Goal: Task Accomplishment & Management: Complete application form

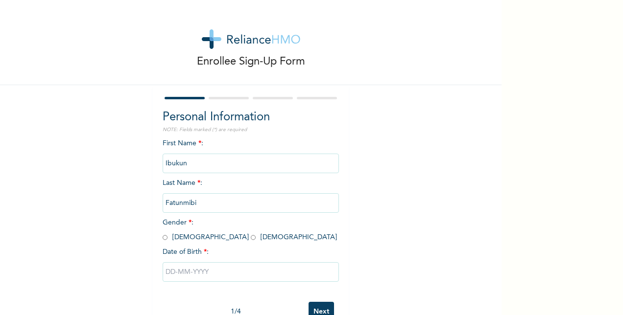
drag, startPoint x: 493, startPoint y: 161, endPoint x: 494, endPoint y: 214, distance: 53.9
click at [494, 214] on div "Enrollee Sign-Up Form Personal Information NOTE: Fields marked (*) are required…" at bounding box center [250, 157] width 501 height 315
click at [199, 204] on input "Fatunmibi" at bounding box center [251, 203] width 176 height 20
click at [184, 205] on input "Fatunmibi" at bounding box center [251, 203] width 176 height 20
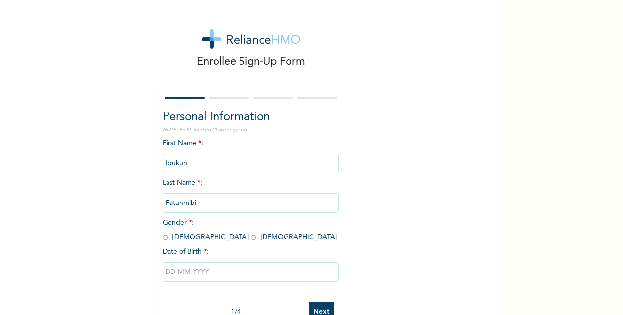
click at [240, 231] on div "First Name * : [PERSON_NAME] Last Name * : [PERSON_NAME] Gender * : [DEMOGRAPHI…" at bounding box center [251, 218] width 176 height 159
click at [204, 200] on input "Fatunmibi" at bounding box center [251, 203] width 176 height 20
click at [198, 162] on input "Ibukun" at bounding box center [251, 164] width 176 height 20
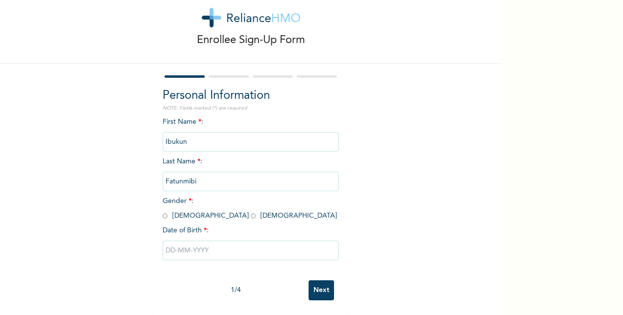
click at [163, 211] on input "radio" at bounding box center [165, 215] width 5 height 9
radio input "true"
click at [184, 241] on input "text" at bounding box center [251, 251] width 176 height 20
select select "8"
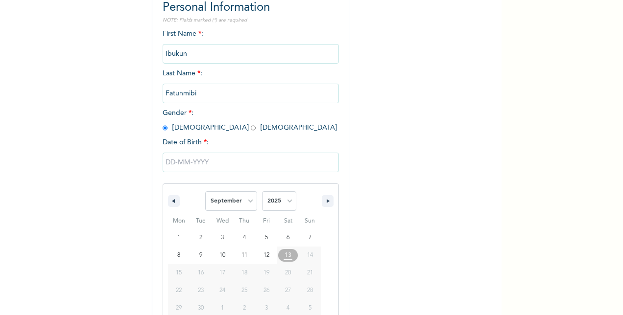
scroll to position [130, 0]
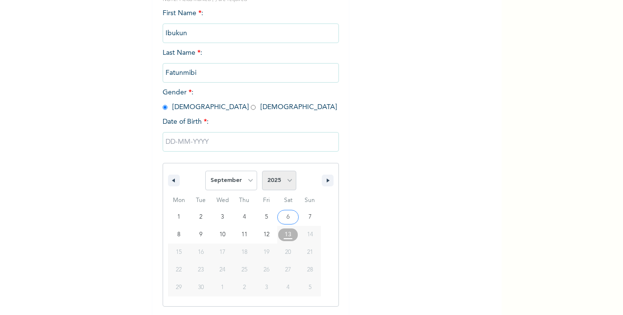
click at [283, 181] on select "2025 2024 2023 2022 2021 2020 2019 2018 2017 2016 2015 2014 2013 2012 2011 2010…" at bounding box center [279, 181] width 34 height 20
select select "1985"
click at [262, 172] on select "2025 2024 2023 2022 2021 2020 2019 2018 2017 2016 2015 2014 2013 2012 2011 2010…" at bounding box center [279, 181] width 34 height 20
type input "[DATE]"
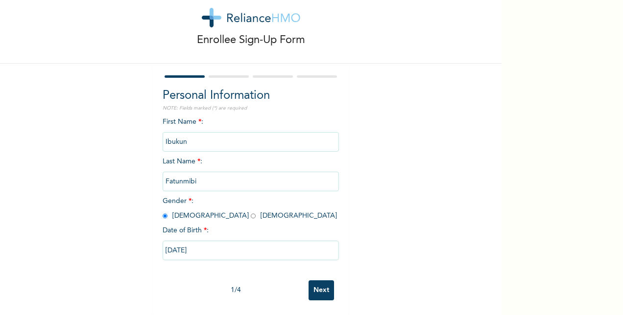
scroll to position [30, 0]
click at [235, 137] on input "Ibukun" at bounding box center [251, 142] width 176 height 20
click at [319, 282] on input "Next" at bounding box center [320, 291] width 25 height 20
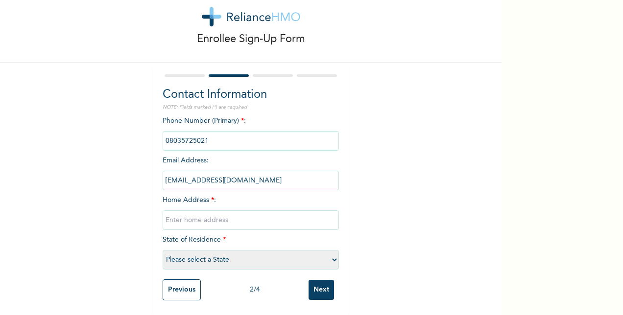
click at [237, 137] on input "phone" at bounding box center [251, 141] width 176 height 20
click at [445, 169] on div "Enrollee Sign-Up Form Contact Information NOTE: Fields marked (*) are required …" at bounding box center [250, 146] width 501 height 338
click at [324, 253] on select "Please select a State [PERSON_NAME] (FCT) [PERSON_NAME] Ibom [GEOGRAPHIC_DATA] …" at bounding box center [251, 260] width 176 height 20
select select "25"
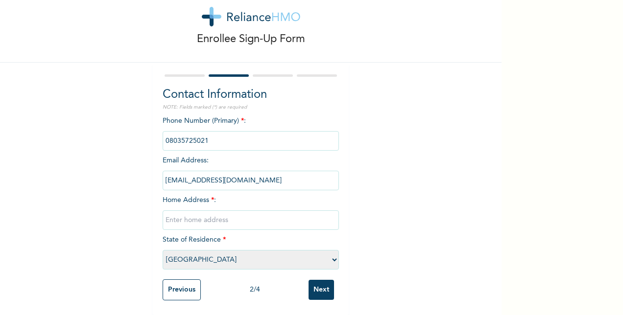
click at [163, 250] on select "Please select a State [PERSON_NAME] (FCT) [PERSON_NAME] Ibom [GEOGRAPHIC_DATA] …" at bounding box center [251, 260] width 176 height 20
click at [439, 212] on div "Enrollee Sign-Up Form Contact Information NOTE: Fields marked (*) are required …" at bounding box center [250, 146] width 501 height 338
click at [300, 215] on input "text" at bounding box center [251, 221] width 176 height 20
type input "24 Niyi Ogunneye Street Ojota"
click at [420, 218] on div "Enrollee Sign-Up Form Contact Information NOTE: Fields marked (*) are required …" at bounding box center [250, 146] width 501 height 338
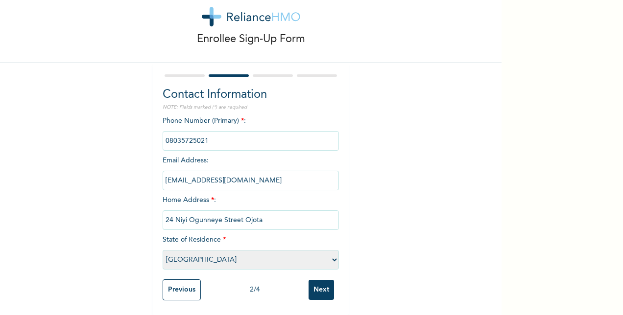
click at [318, 280] on input "Next" at bounding box center [320, 290] width 25 height 20
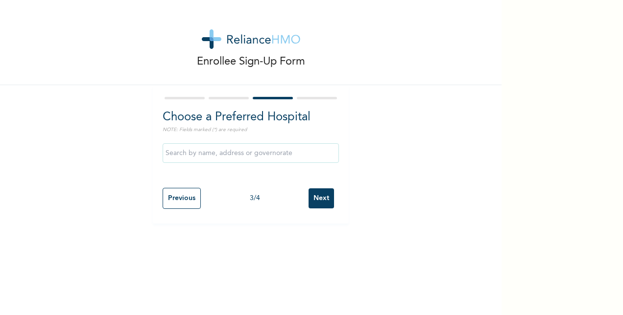
scroll to position [0, 0]
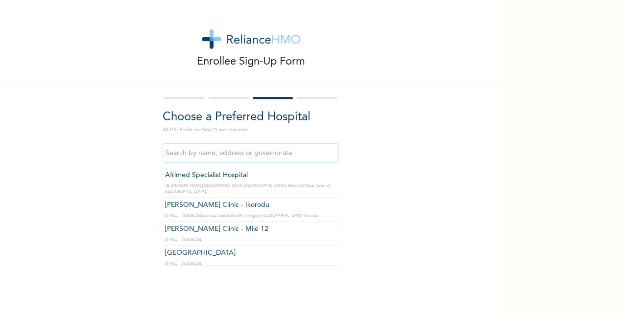
click at [291, 155] on input "text" at bounding box center [251, 153] width 176 height 20
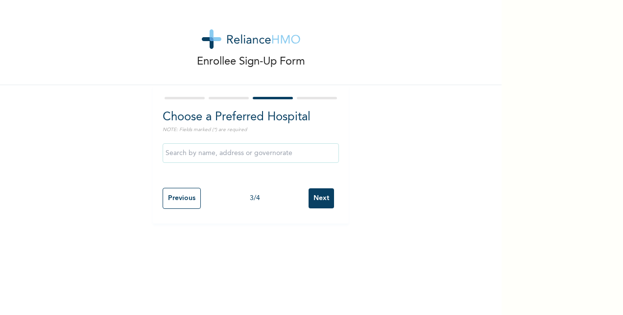
click at [481, 213] on div "Enrollee Sign-Up Form Choose a Preferred Hospital NOTE: Fields marked (*) are r…" at bounding box center [250, 112] width 501 height 224
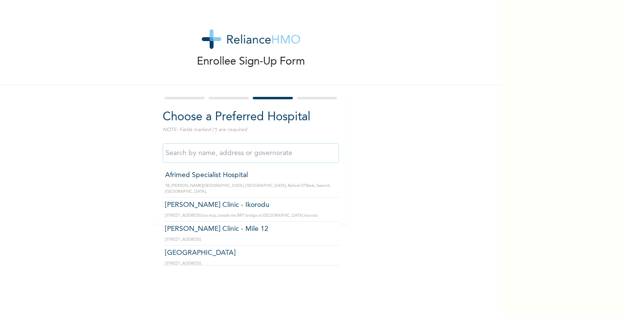
click at [293, 150] on input "text" at bounding box center [251, 153] width 176 height 20
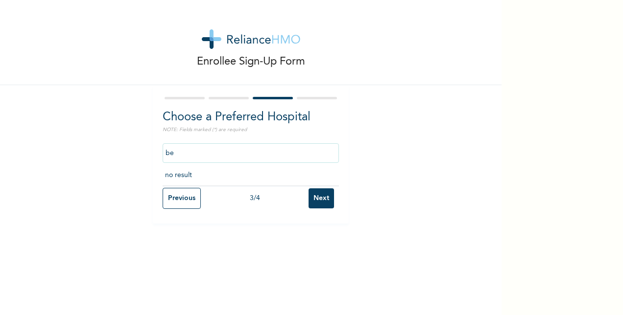
type input "b"
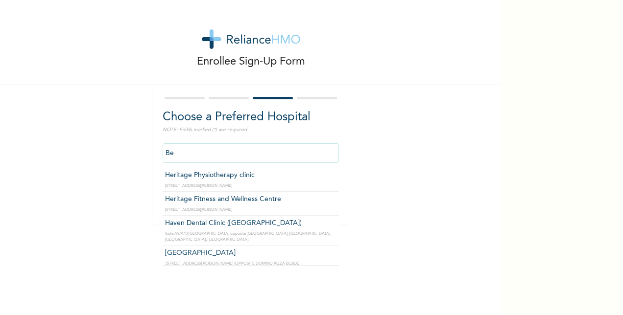
type input "B"
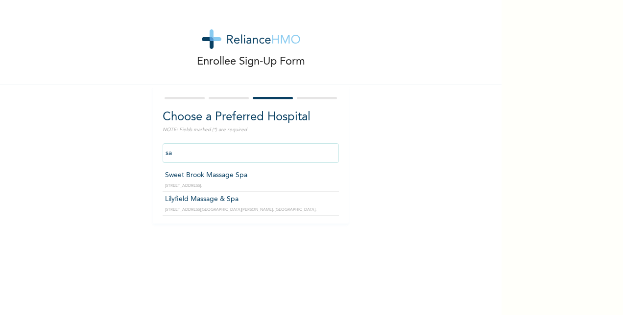
type input "s"
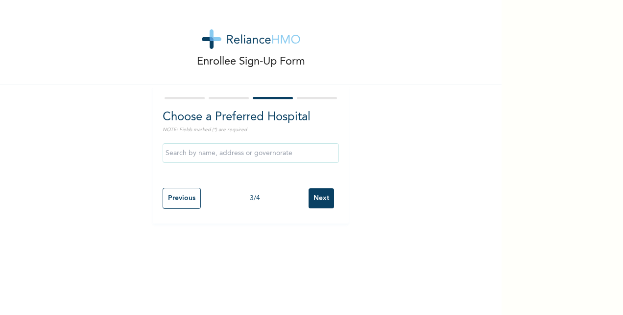
click at [387, 184] on div "Enrollee Sign-Up Form Choose a Preferred Hospital NOTE: Fields marked (*) are r…" at bounding box center [250, 112] width 501 height 224
click at [177, 195] on input "Previous" at bounding box center [182, 198] width 38 height 21
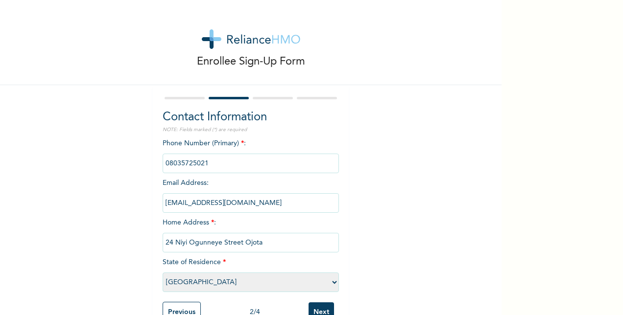
scroll to position [31, 0]
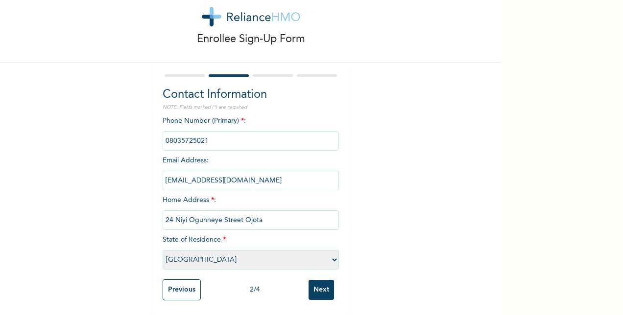
click at [256, 250] on select "Please select a State [PERSON_NAME] (FCT) [PERSON_NAME] Ibom [GEOGRAPHIC_DATA] …" at bounding box center [251, 260] width 176 height 20
select select "28"
click at [163, 250] on select "Please select a State [PERSON_NAME] (FCT) [PERSON_NAME] Ibom [GEOGRAPHIC_DATA] …" at bounding box center [251, 260] width 176 height 20
click at [406, 238] on div "Enrollee Sign-Up Form Contact Information NOTE: Fields marked (*) are required …" at bounding box center [250, 146] width 501 height 338
click at [309, 281] on input "Next" at bounding box center [320, 290] width 25 height 20
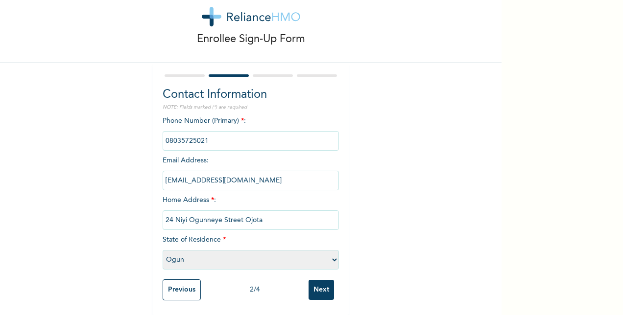
scroll to position [0, 0]
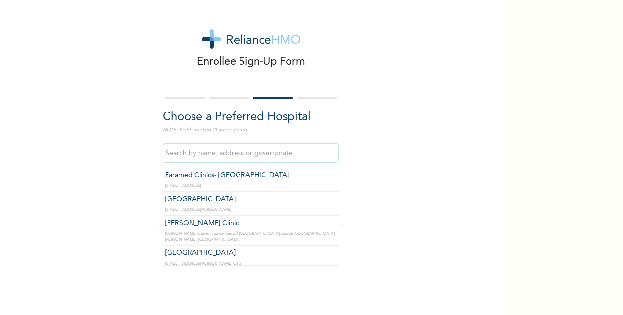
click at [262, 153] on input "text" at bounding box center [251, 153] width 176 height 20
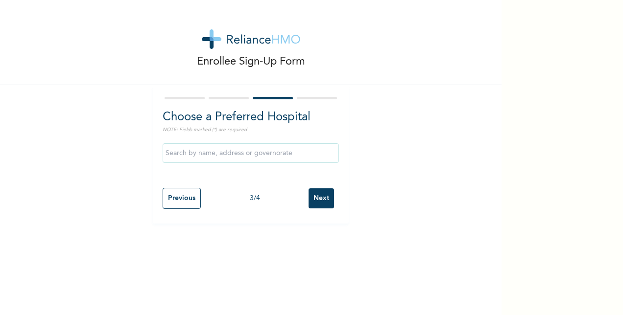
click at [441, 197] on div "Enrollee Sign-Up Form Choose a Preferred Hospital NOTE: Fields marked (*) are r…" at bounding box center [250, 112] width 501 height 224
click at [179, 196] on input "Previous" at bounding box center [182, 198] width 38 height 21
select select "28"
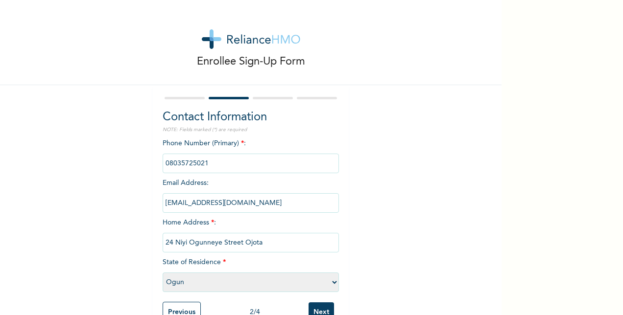
scroll to position [31, 0]
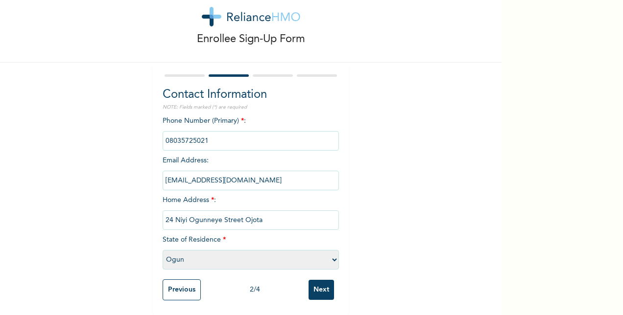
click at [292, 213] on input "24 Niyi Ogunneye Street Ojota" at bounding box center [251, 221] width 176 height 20
type input "2"
type input "Ibafo"
click at [431, 213] on div "Enrollee Sign-Up Form Contact Information NOTE: Fields marked (*) are required …" at bounding box center [250, 146] width 501 height 338
click at [323, 282] on input "Next" at bounding box center [320, 290] width 25 height 20
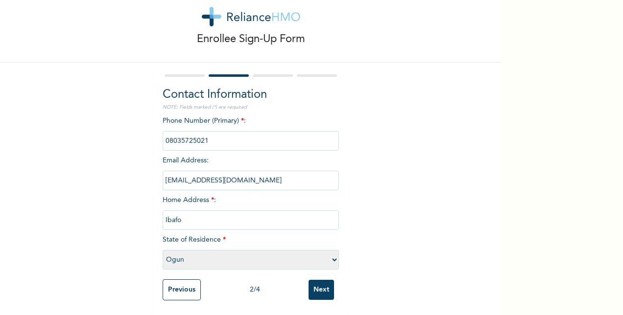
scroll to position [0, 0]
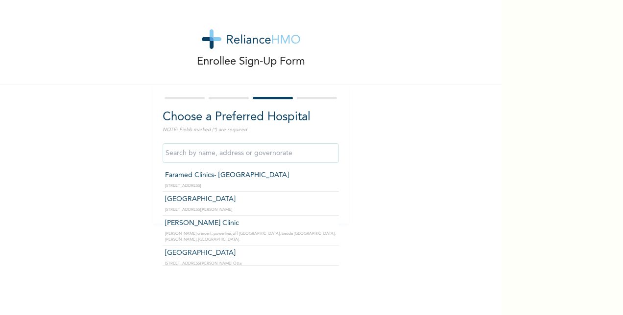
click at [258, 156] on input "text" at bounding box center [251, 153] width 176 height 20
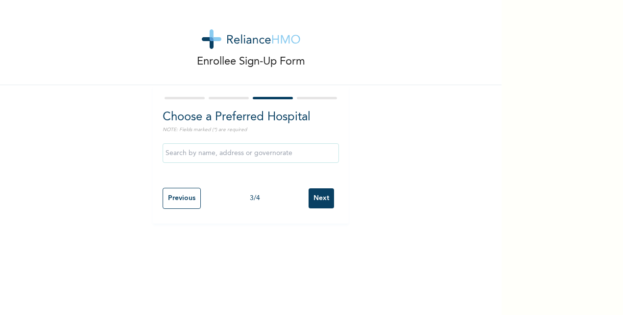
click at [428, 176] on div "Enrollee Sign-Up Form Choose a Preferred Hospital NOTE: Fields marked (*) are r…" at bounding box center [250, 112] width 501 height 224
click at [169, 202] on input "Previous" at bounding box center [182, 198] width 38 height 21
select select "28"
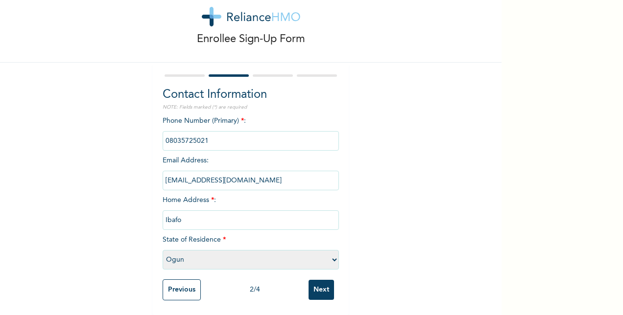
scroll to position [31, 0]
click at [550, 218] on div "Enrollee Sign-Up Form Contact Information NOTE: Fields marked (*) are required …" at bounding box center [311, 157] width 623 height 315
click at [261, 213] on input "Ibafo" at bounding box center [251, 221] width 176 height 20
click at [422, 202] on div "Enrollee Sign-Up Form Contact Information NOTE: Fields marked (*) are required …" at bounding box center [250, 146] width 501 height 338
click at [322, 280] on input "Next" at bounding box center [320, 290] width 25 height 20
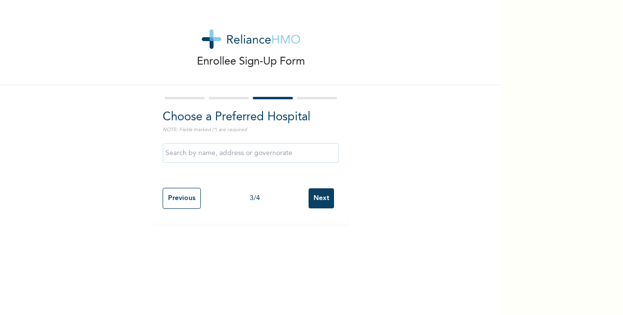
scroll to position [0, 0]
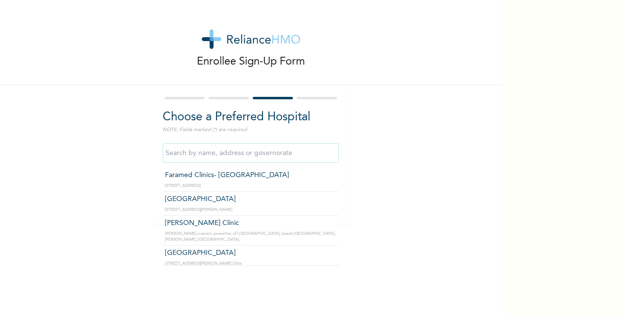
click at [273, 146] on input "text" at bounding box center [251, 153] width 176 height 20
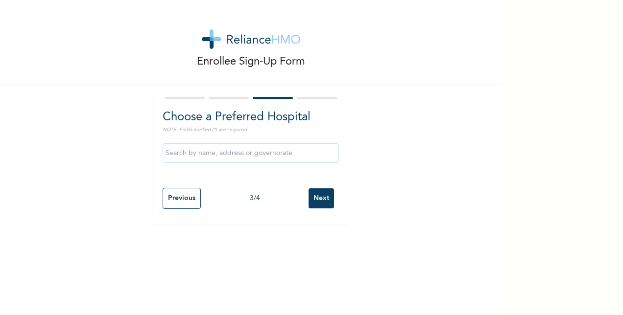
click at [405, 175] on div "Enrollee Sign-Up Form Choose a Preferred Hospital NOTE: Fields marked (*) are r…" at bounding box center [250, 112] width 501 height 224
click at [179, 193] on input "Previous" at bounding box center [182, 198] width 38 height 21
select select "28"
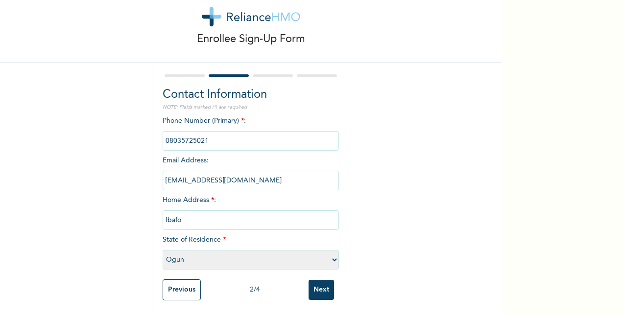
scroll to position [31, 0]
click at [264, 215] on input "Ibafo" at bounding box center [251, 221] width 176 height 20
type input "I"
type input "sagamu"
click at [392, 248] on div "Enrollee Sign-Up Form Contact Information NOTE: Fields marked (*) are required …" at bounding box center [250, 146] width 501 height 338
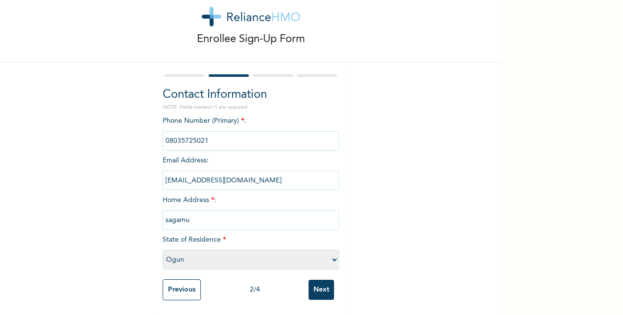
click at [312, 280] on input "Next" at bounding box center [320, 290] width 25 height 20
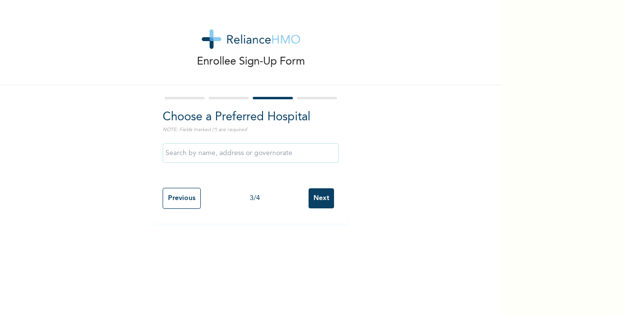
scroll to position [0, 0]
click at [267, 156] on input "text" at bounding box center [251, 153] width 176 height 20
click at [116, 72] on div "Enrollee Sign-Up Form" at bounding box center [250, 42] width 501 height 85
click at [168, 191] on input "Previous" at bounding box center [182, 198] width 38 height 21
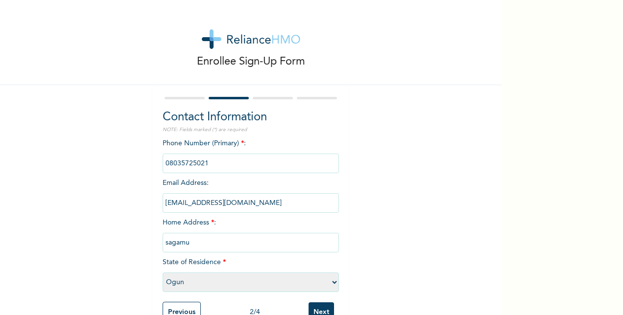
scroll to position [31, 0]
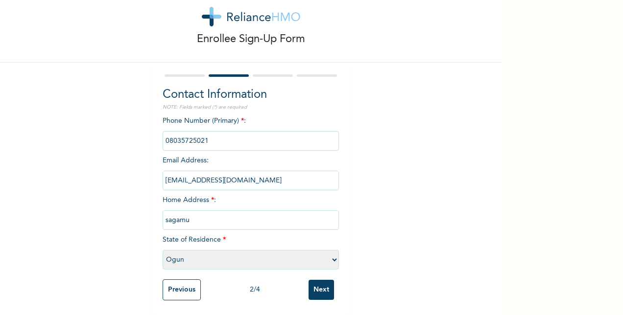
click at [273, 250] on select "Please select a State [PERSON_NAME] (FCT) [PERSON_NAME] Ibom [GEOGRAPHIC_DATA] …" at bounding box center [251, 260] width 176 height 20
select select "25"
click at [163, 250] on select "Please select a State [PERSON_NAME] (FCT) [PERSON_NAME] Ibom [GEOGRAPHIC_DATA] …" at bounding box center [251, 260] width 176 height 20
click at [227, 214] on input "sagamu" at bounding box center [251, 221] width 176 height 20
type input "s"
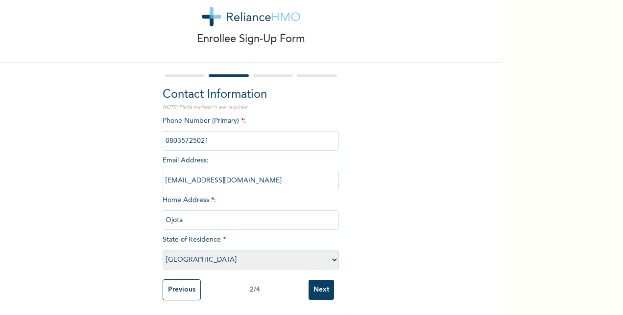
type input "Ojota"
click at [429, 224] on div "Enrollee Sign-Up Form Contact Information NOTE: Fields marked (*) are required …" at bounding box center [250, 146] width 501 height 338
click at [316, 280] on input "Next" at bounding box center [320, 290] width 25 height 20
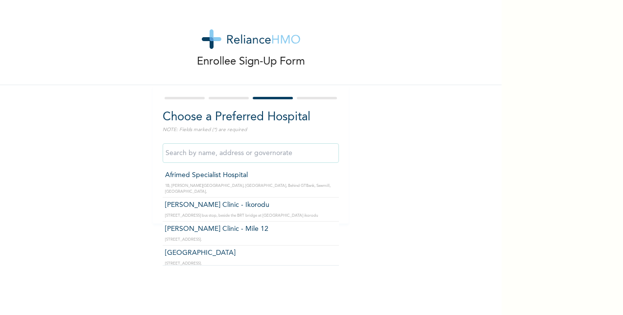
click at [260, 151] on input "text" at bounding box center [251, 153] width 176 height 20
type input "Afrimed Specialist Hospital"
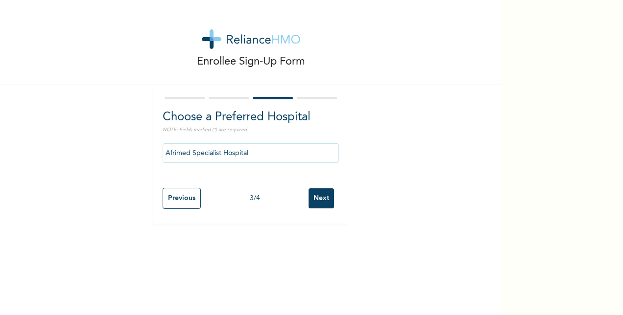
click at [405, 156] on div "Enrollee Sign-Up Form Choose a Preferred Hospital NOTE: Fields marked (*) are r…" at bounding box center [250, 112] width 501 height 224
click at [315, 202] on input "Next" at bounding box center [320, 198] width 25 height 20
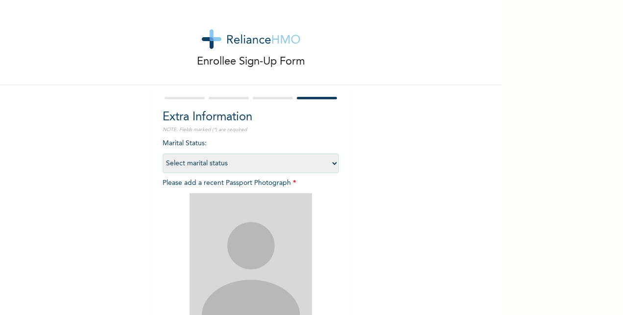
click at [396, 59] on div "Enrollee Sign-Up Form" at bounding box center [250, 42] width 501 height 85
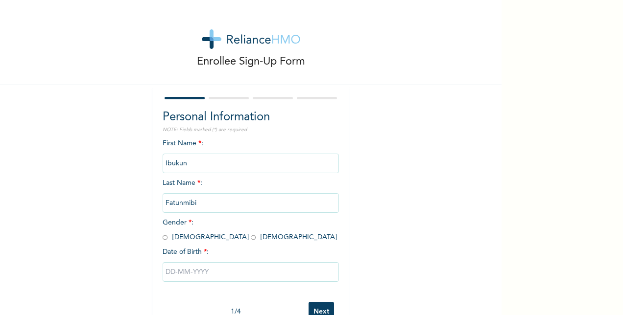
scroll to position [30, 0]
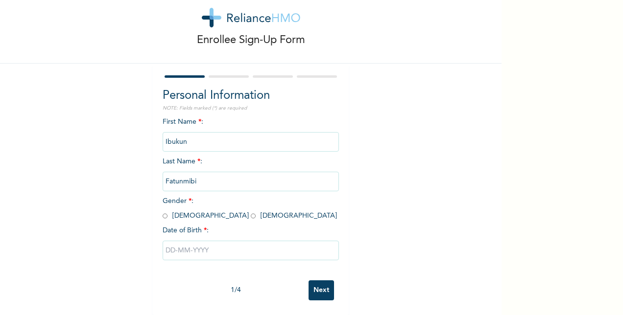
click at [163, 211] on input "radio" at bounding box center [165, 215] width 5 height 9
radio input "true"
click at [181, 244] on input "text" at bounding box center [251, 251] width 176 height 20
select select "8"
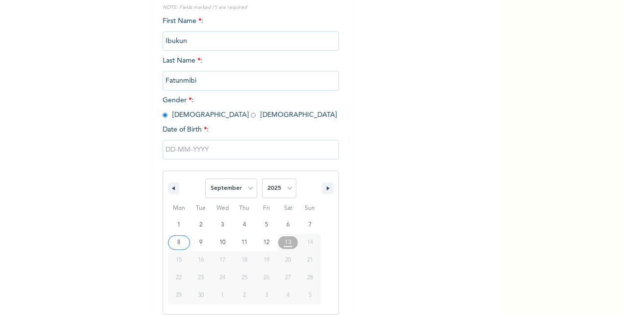
scroll to position [130, 0]
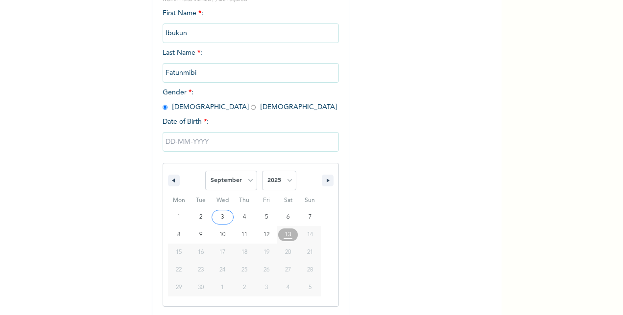
type input "[DATE]"
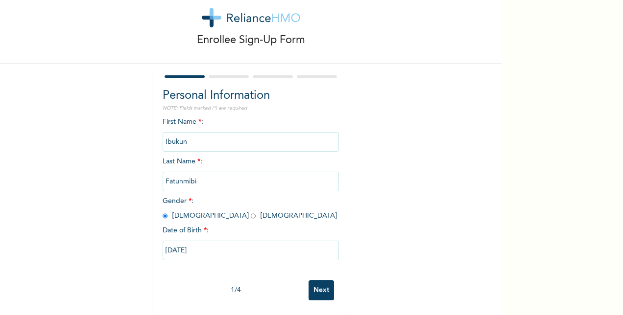
click at [323, 281] on input "Next" at bounding box center [320, 291] width 25 height 20
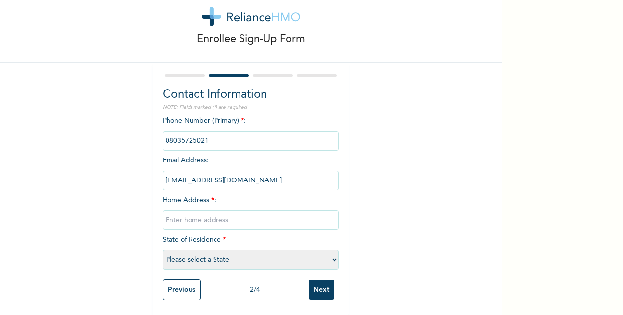
click at [222, 211] on input "text" at bounding box center [251, 221] width 176 height 20
type input "ojota"
click at [242, 252] on select "Please select a State [PERSON_NAME] (FCT) [PERSON_NAME] Ibom [GEOGRAPHIC_DATA] …" at bounding box center [251, 260] width 176 height 20
select select "25"
click at [163, 250] on select "Please select a State [PERSON_NAME] (FCT) [PERSON_NAME] Ibom [GEOGRAPHIC_DATA] …" at bounding box center [251, 260] width 176 height 20
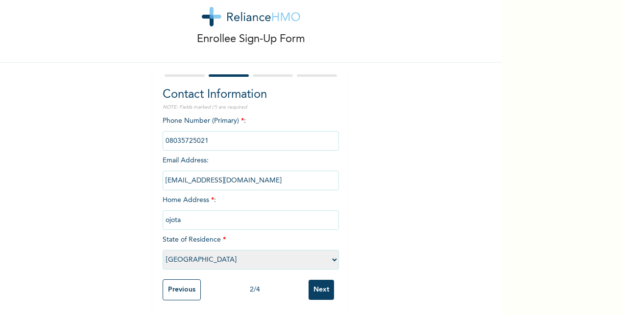
click at [317, 282] on input "Next" at bounding box center [320, 290] width 25 height 20
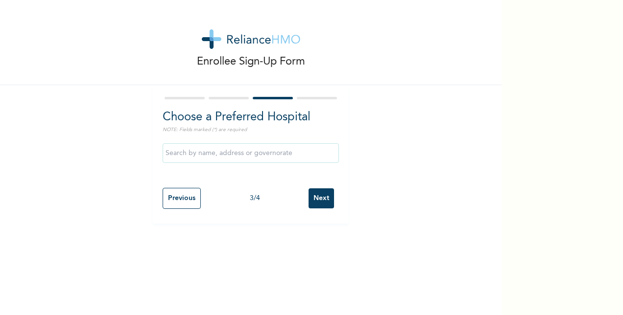
click at [247, 156] on input "text" at bounding box center [251, 153] width 176 height 20
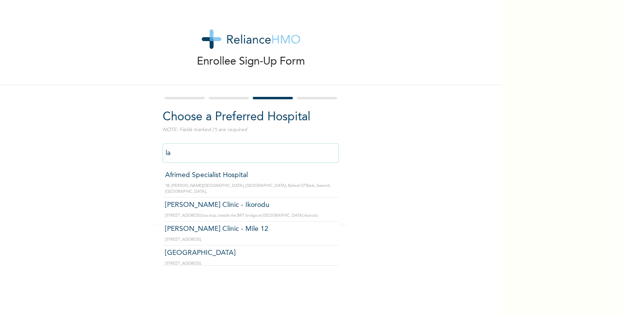
type input "l"
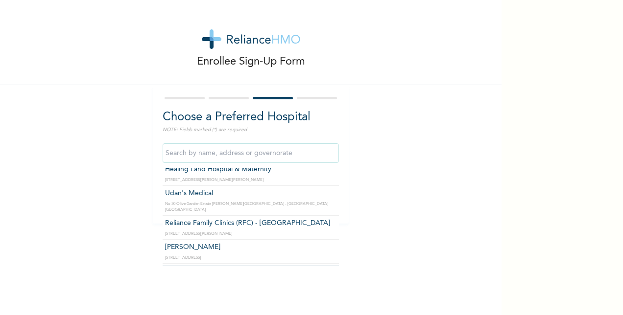
scroll to position [8095, 0]
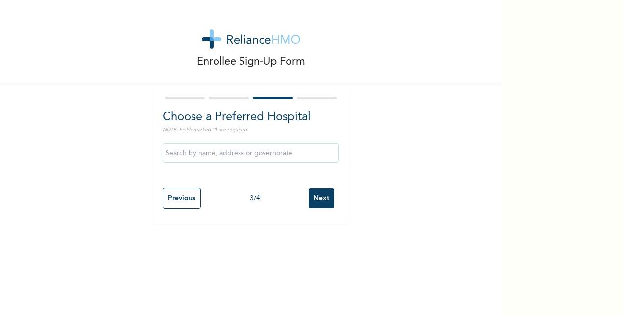
click at [99, 225] on div "Enrollee Sign-Up Form Choose a Preferred Hospital NOTE: Fields marked (*) are r…" at bounding box center [250, 157] width 501 height 315
click at [174, 194] on input "Previous" at bounding box center [182, 198] width 38 height 21
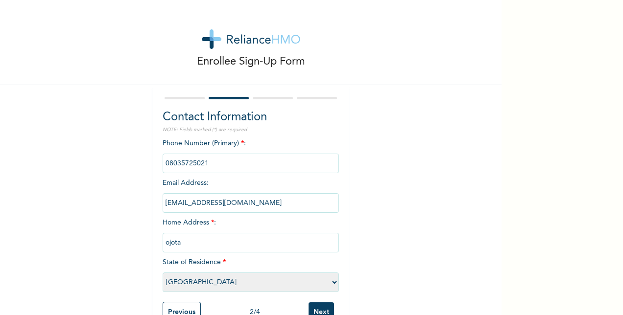
click at [213, 281] on select "Please select a State [PERSON_NAME] (FCT) [PERSON_NAME] Ibom [GEOGRAPHIC_DATA] …" at bounding box center [251, 283] width 176 height 20
select select "28"
click at [163, 273] on select "Please select a State [PERSON_NAME] (FCT) [PERSON_NAME] Ibom [GEOGRAPHIC_DATA] …" at bounding box center [251, 283] width 176 height 20
click at [439, 207] on div "Enrollee Sign-Up Form Contact Information NOTE: Fields marked (*) are required …" at bounding box center [250, 169] width 501 height 338
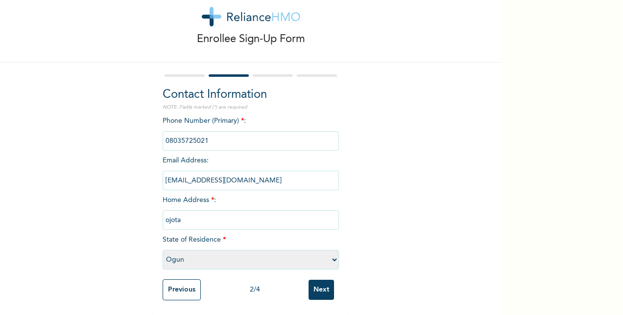
click at [314, 282] on input "Next" at bounding box center [320, 290] width 25 height 20
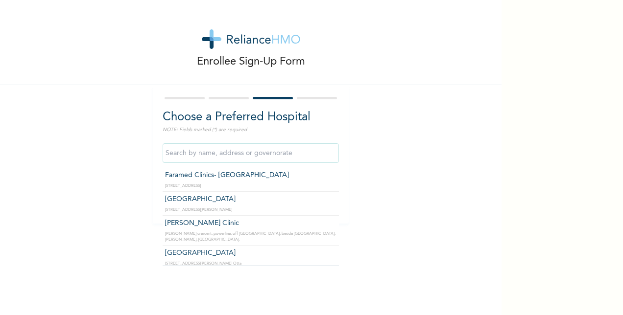
click at [243, 154] on input "text" at bounding box center [251, 153] width 176 height 20
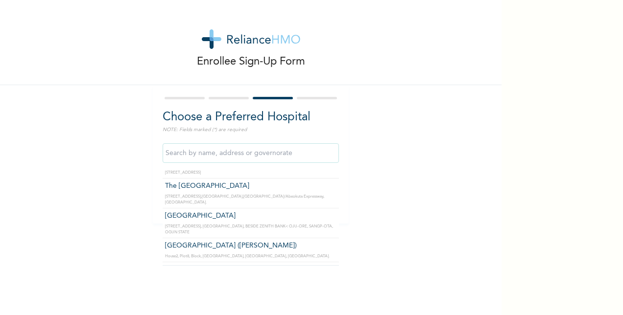
scroll to position [2028, 0]
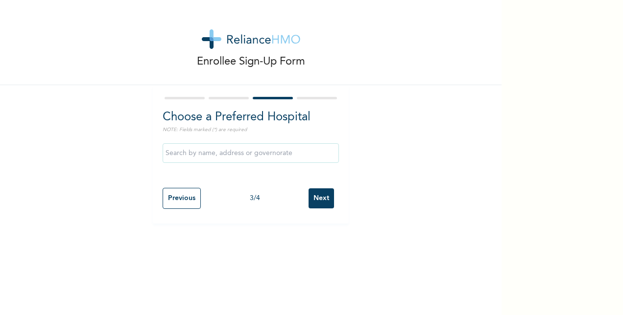
click at [467, 167] on div "Enrollee Sign-Up Form Choose a Preferred Hospital NOTE: Fields marked (*) are r…" at bounding box center [250, 112] width 501 height 224
